Goal: Navigation & Orientation: Understand site structure

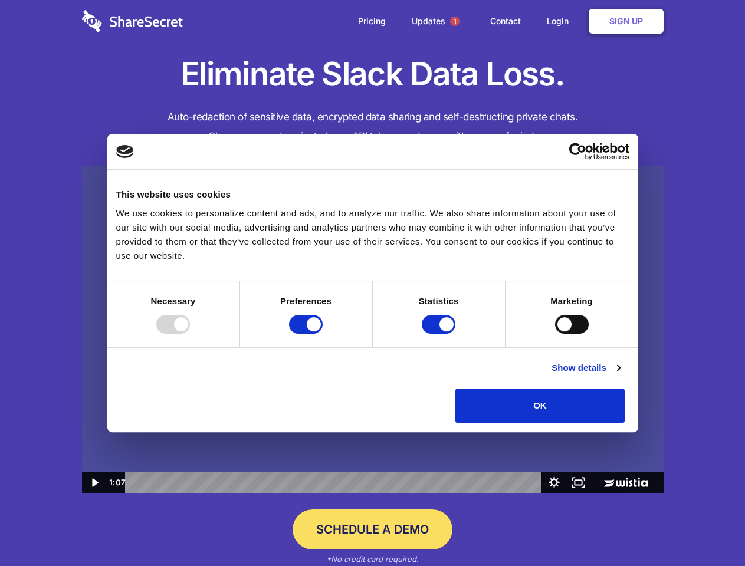
click at [372, 283] on img at bounding box center [372, 329] width 581 height 327
click at [190, 334] on div at bounding box center [173, 324] width 34 height 19
click at [322, 334] on input "Preferences" at bounding box center [306, 324] width 34 height 19
checkbox input "false"
